Goal: Information Seeking & Learning: Learn about a topic

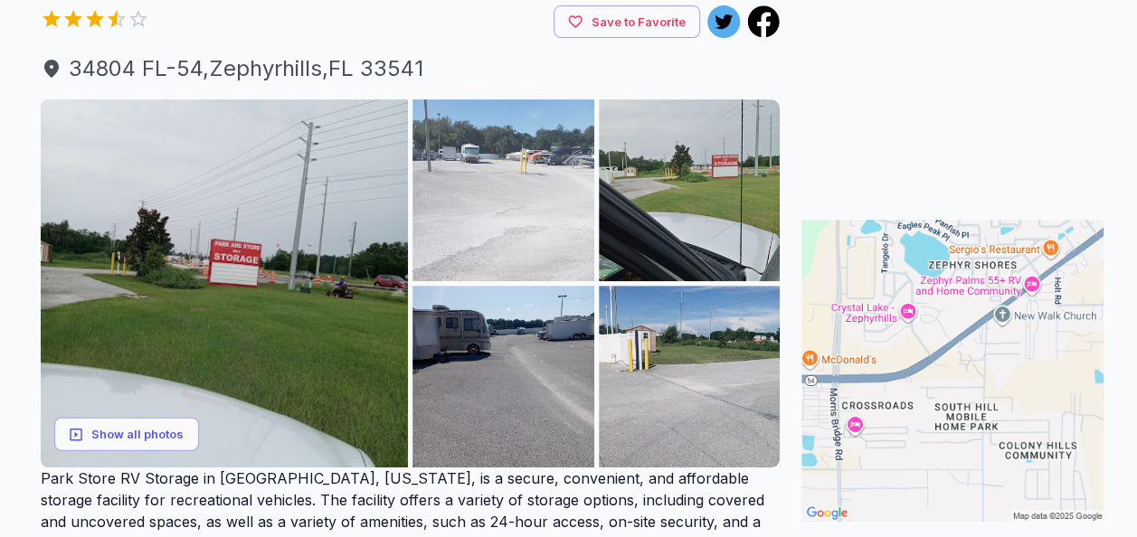
scroll to position [181, 0]
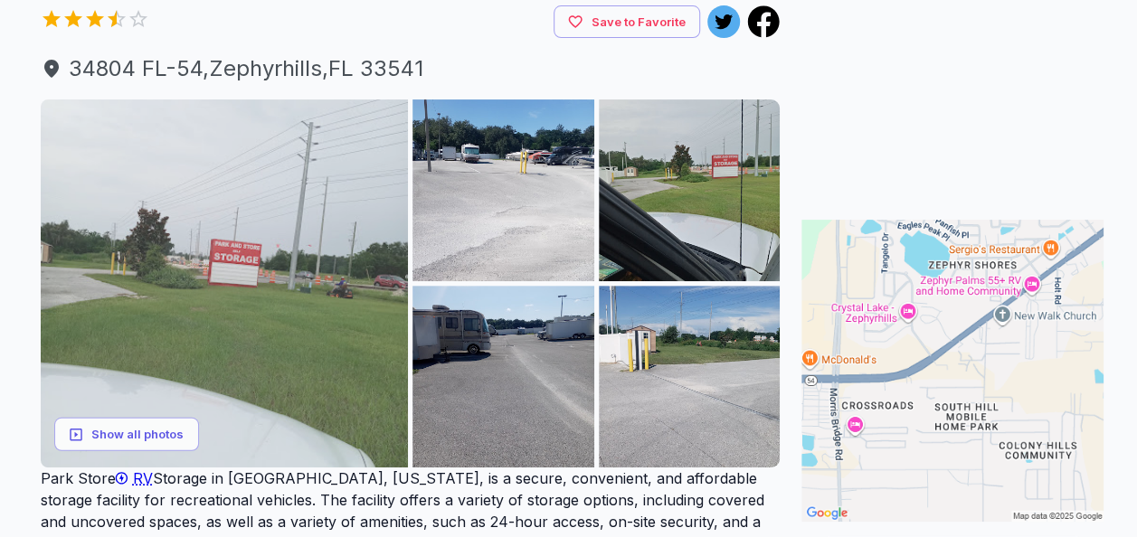
click at [224, 236] on img at bounding box center [225, 284] width 368 height 368
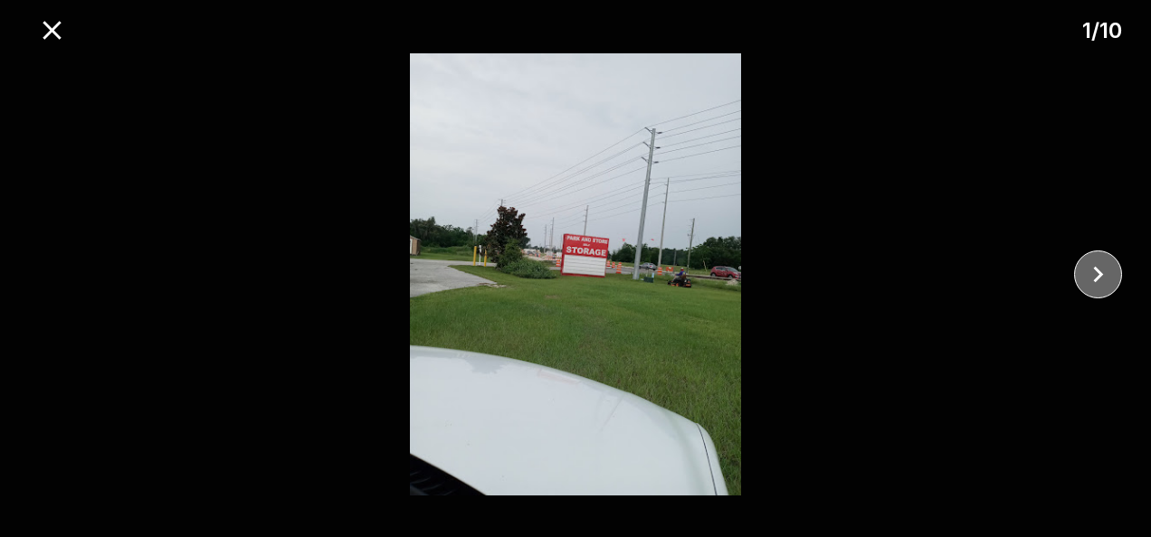
click at [1100, 257] on button "close" at bounding box center [1098, 275] width 48 height 48
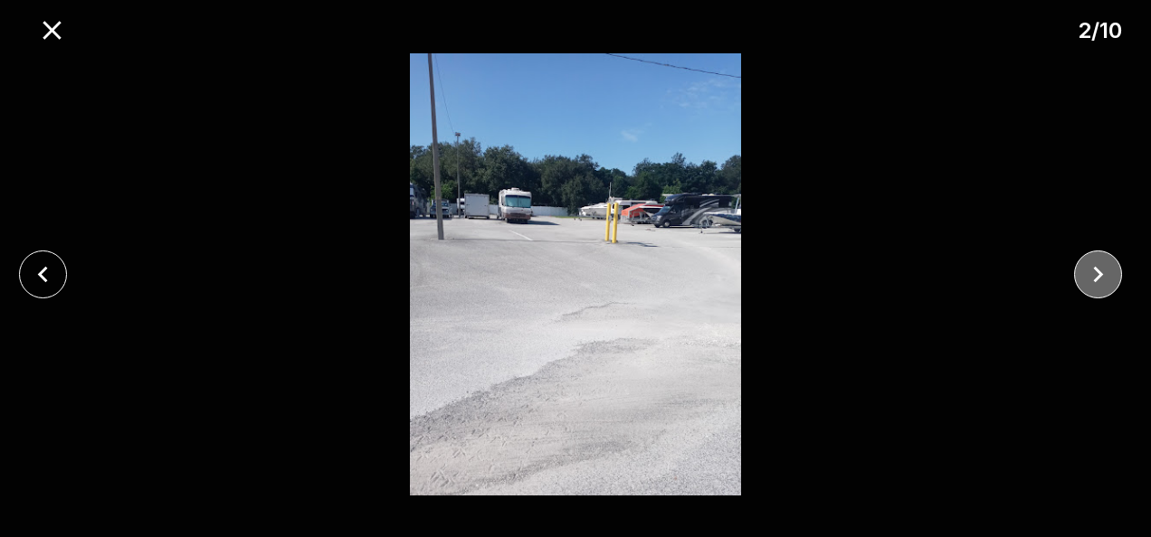
click at [1100, 262] on icon "close" at bounding box center [1098, 275] width 32 height 32
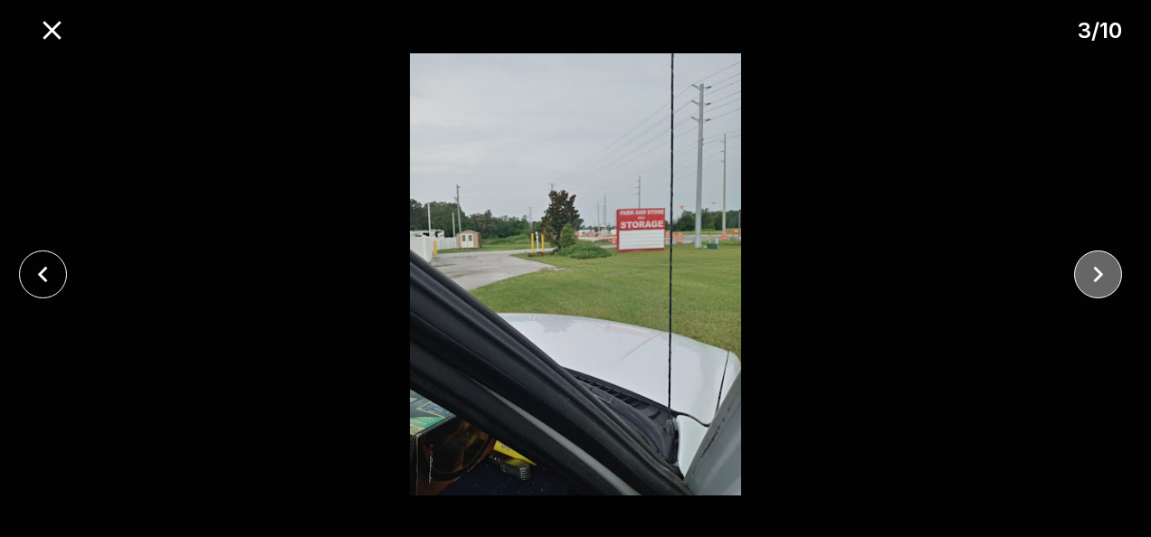
click at [1100, 262] on icon "close" at bounding box center [1098, 275] width 32 height 32
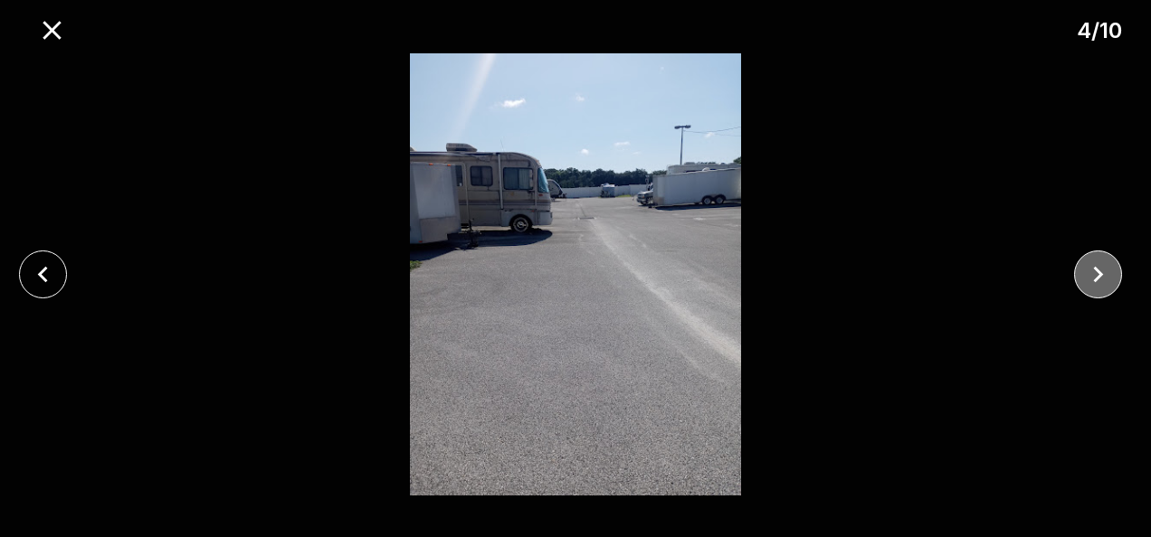
click at [1100, 262] on icon "close" at bounding box center [1098, 275] width 32 height 32
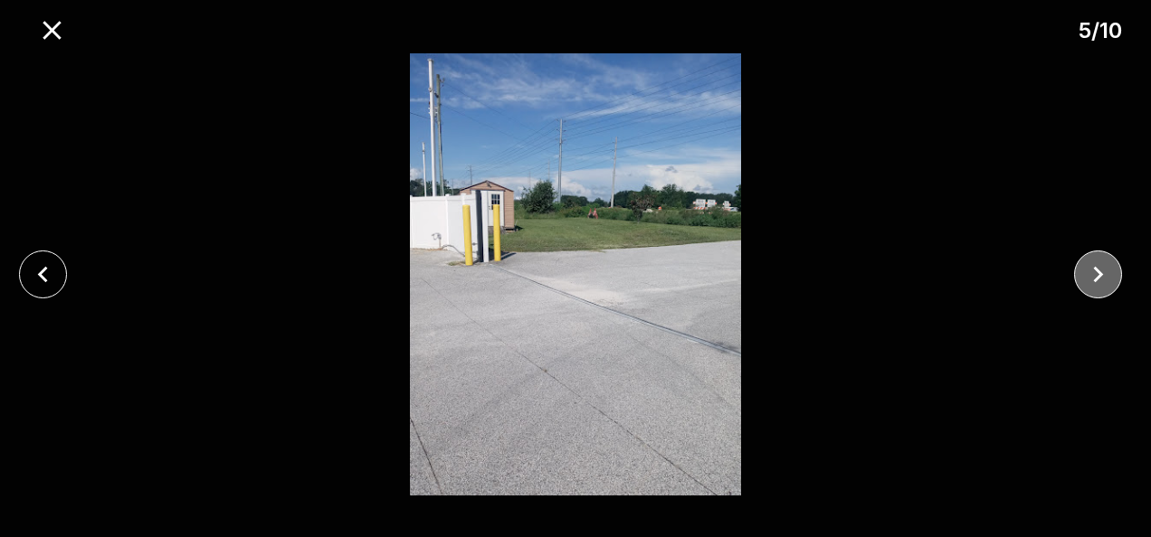
click at [1100, 262] on icon "close" at bounding box center [1098, 275] width 32 height 32
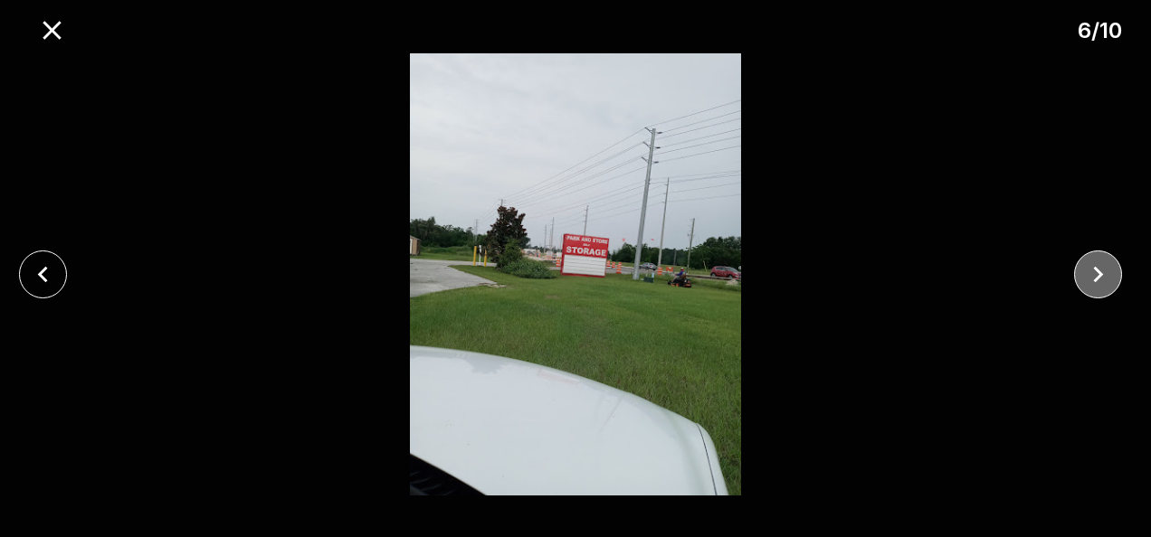
click at [1100, 262] on icon "close" at bounding box center [1098, 275] width 32 height 32
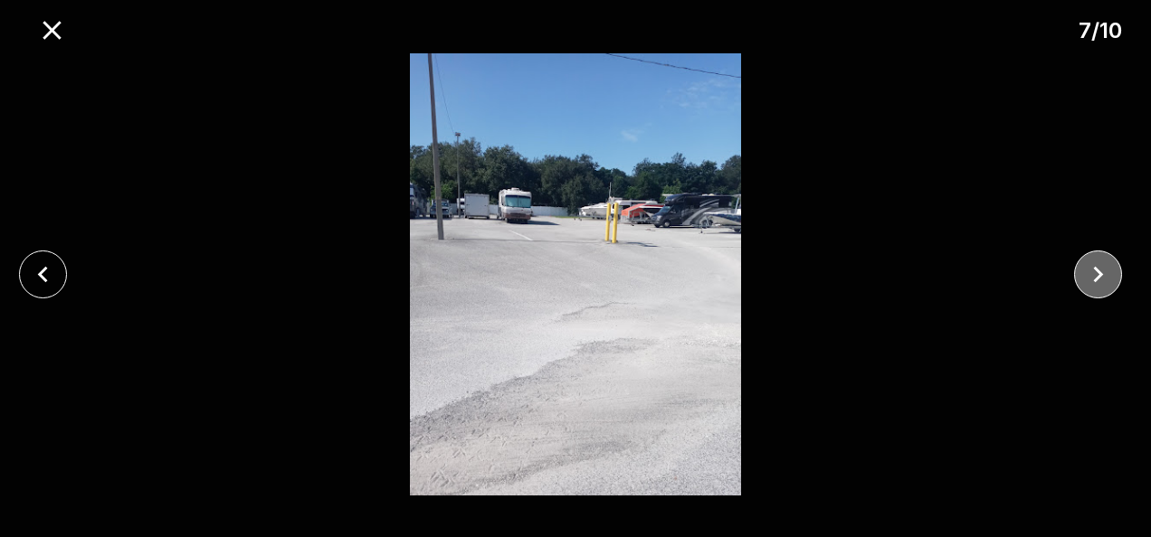
click at [1100, 262] on icon "close" at bounding box center [1098, 275] width 32 height 32
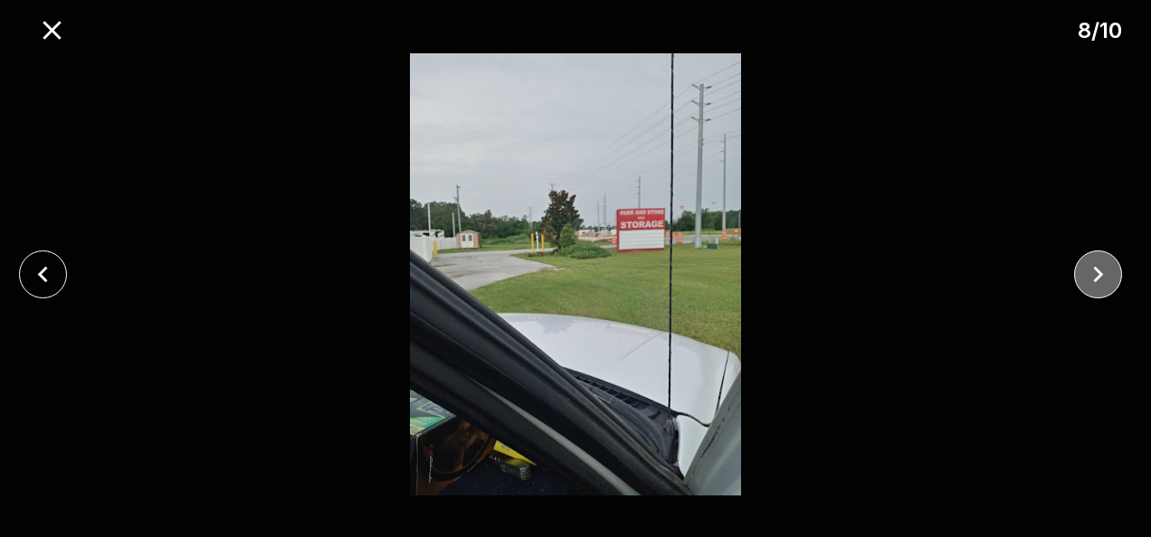
click at [1100, 262] on icon "close" at bounding box center [1098, 275] width 32 height 32
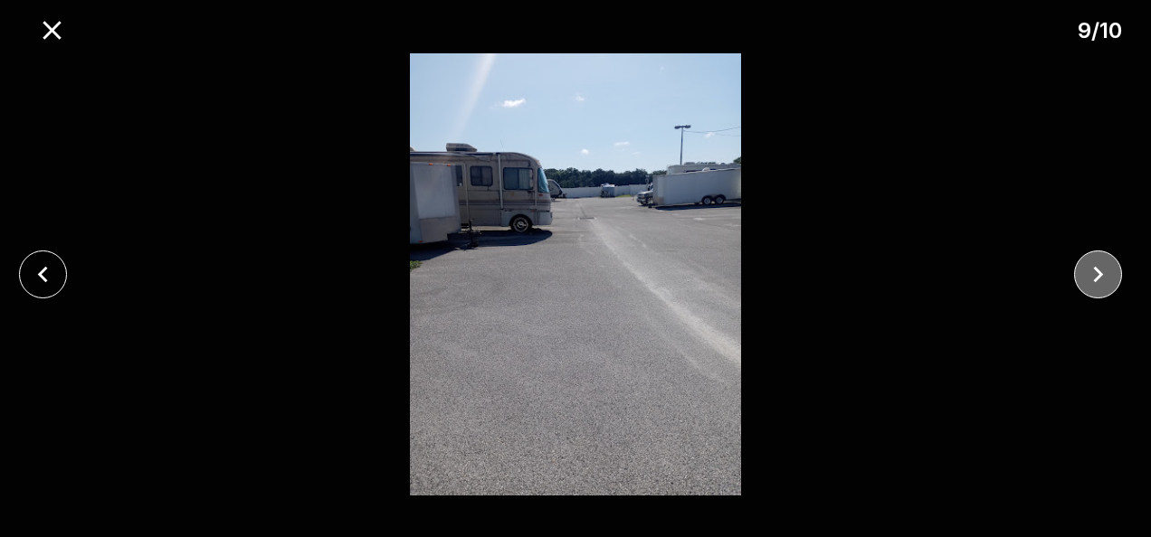
click at [1100, 262] on icon "close" at bounding box center [1098, 275] width 32 height 32
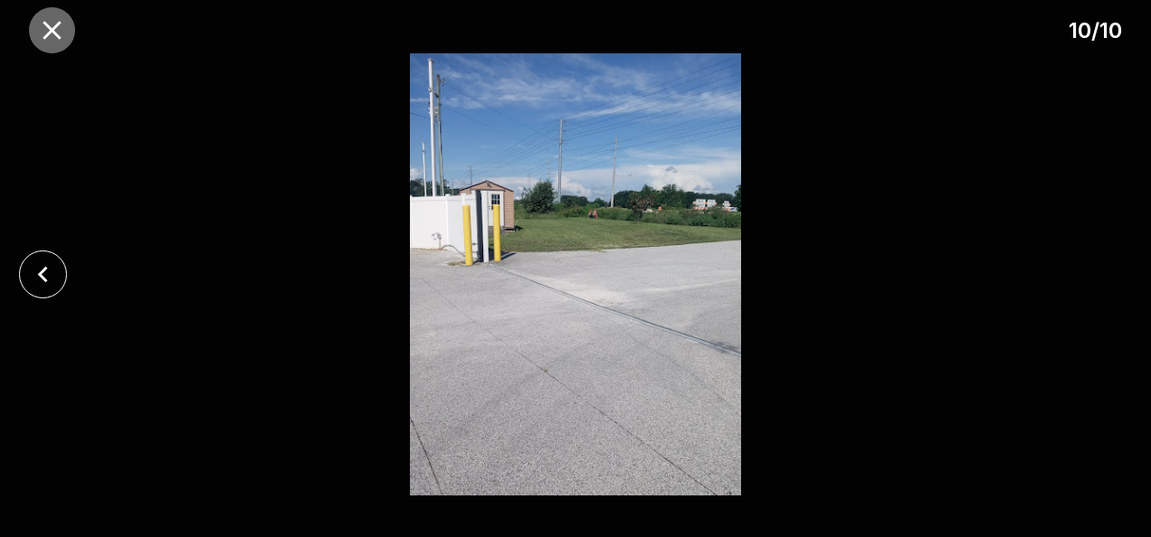
click at [56, 18] on icon "close" at bounding box center [52, 30] width 32 height 32
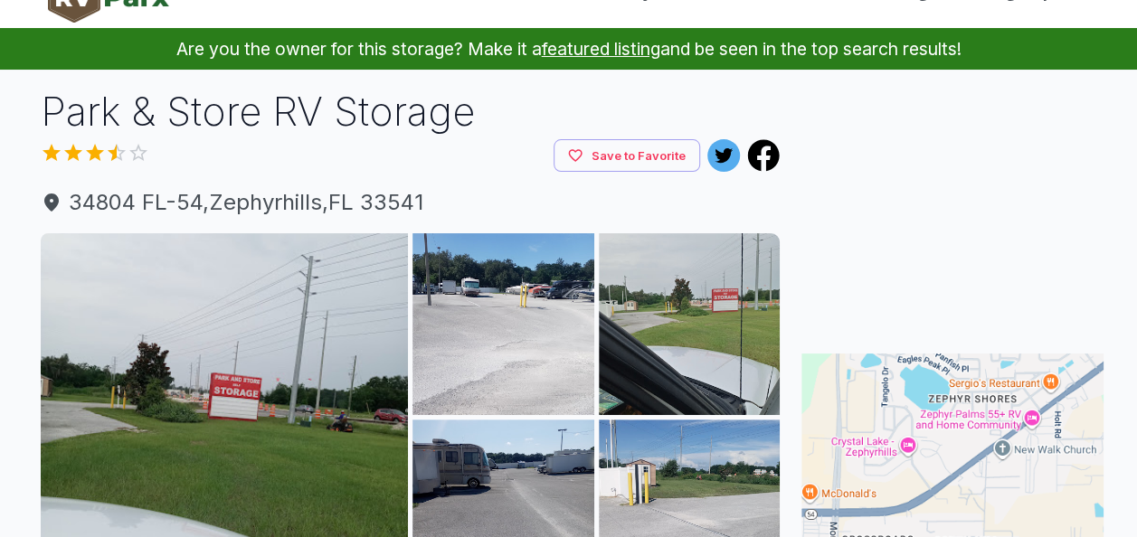
scroll to position [0, 0]
